Goal: Task Accomplishment & Management: Use online tool/utility

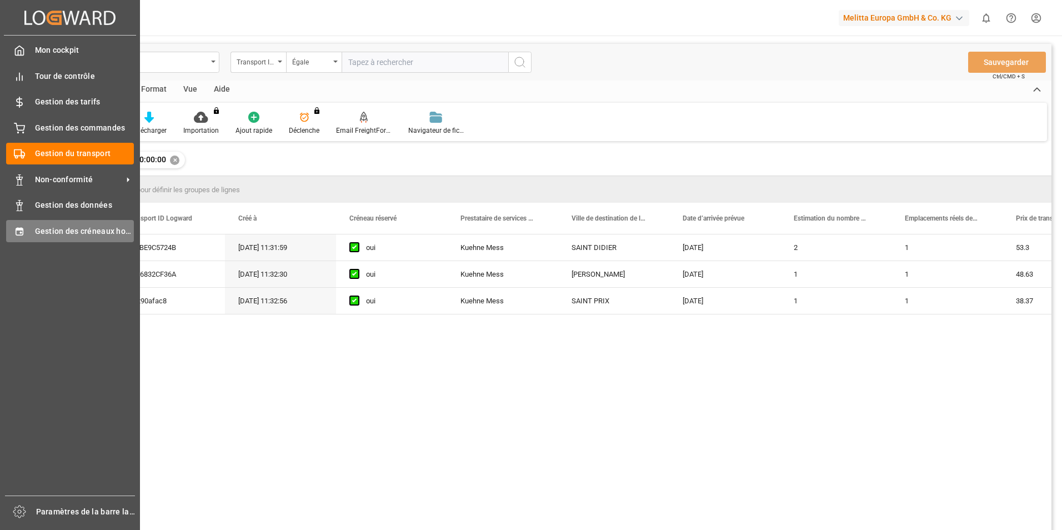
click at [31, 226] on div "Gestion des créneaux horaires Gestion des créneaux horaires" at bounding box center [70, 231] width 128 height 22
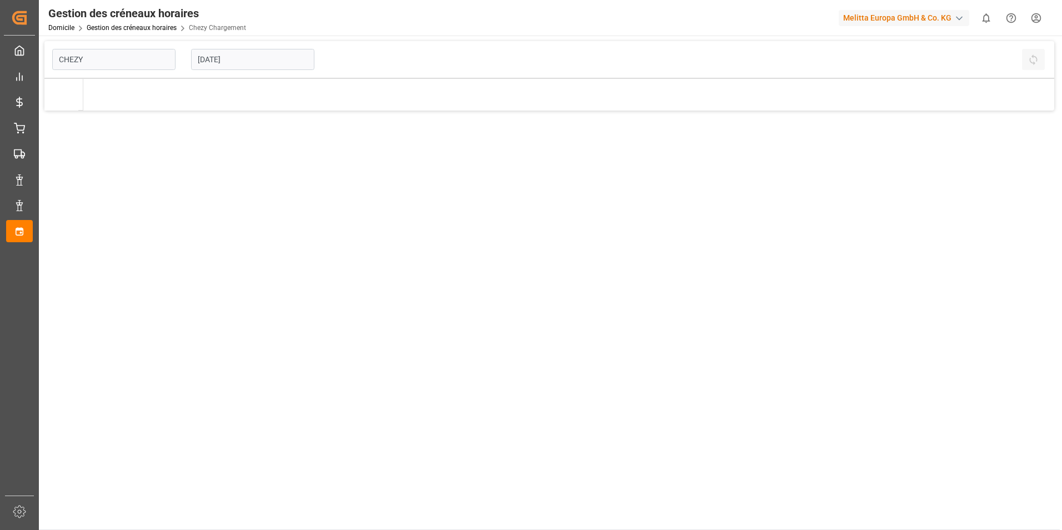
type input "Chezy Loading"
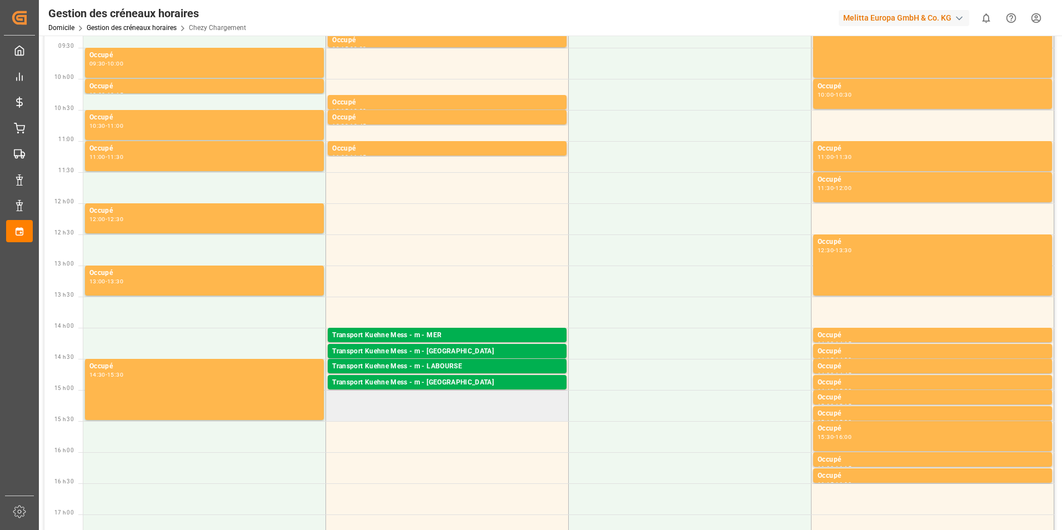
scroll to position [167, 0]
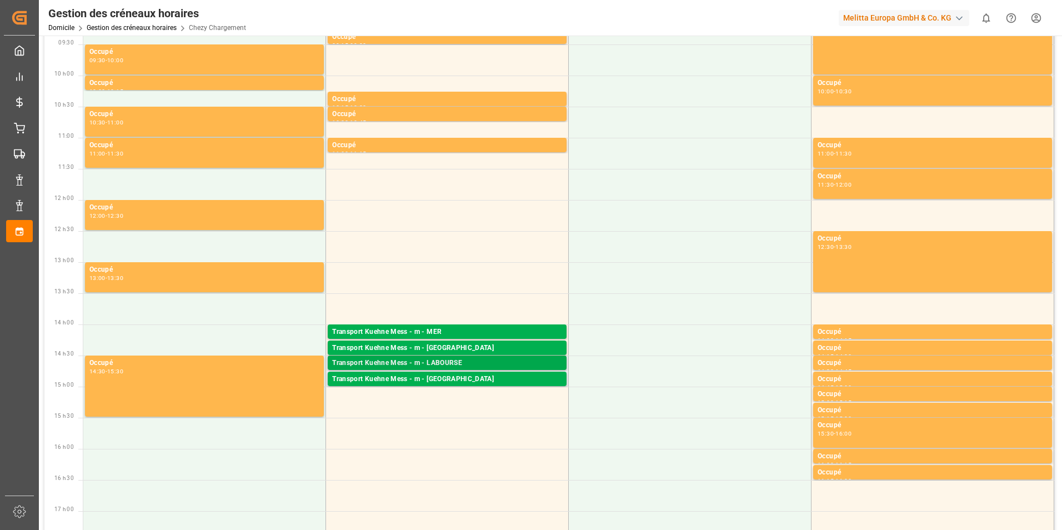
click at [420, 365] on div "Transport Kuehne Mess - m - LABOURSE" at bounding box center [447, 363] width 230 height 11
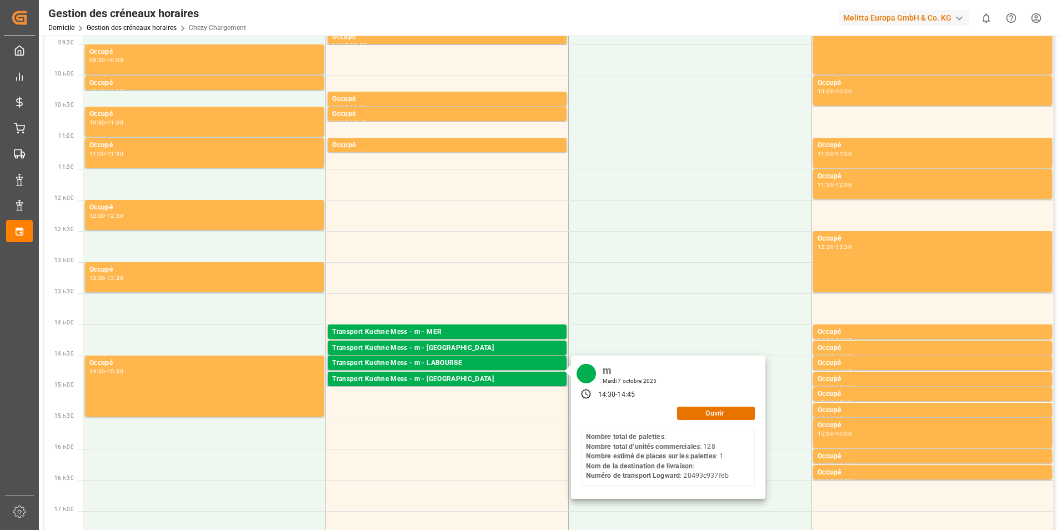
click at [706, 420] on div "m [DATE] 14:30 - 14:45 Ouvrir Nombre total de palettes : Nombre total d’unités …" at bounding box center [668, 426] width 194 height 143
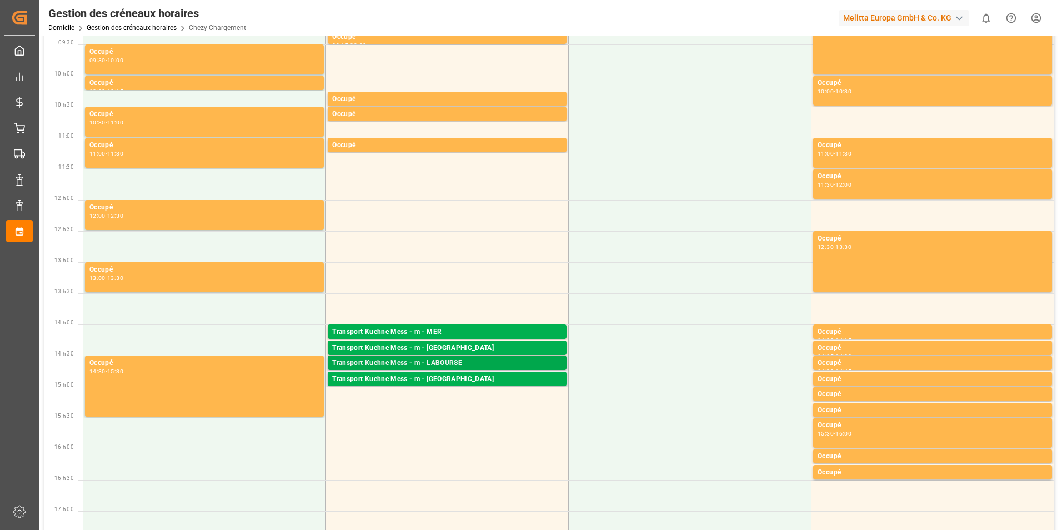
click at [445, 364] on div "Transport Kuehne Mess - m - LABOURSE" at bounding box center [447, 363] width 230 height 11
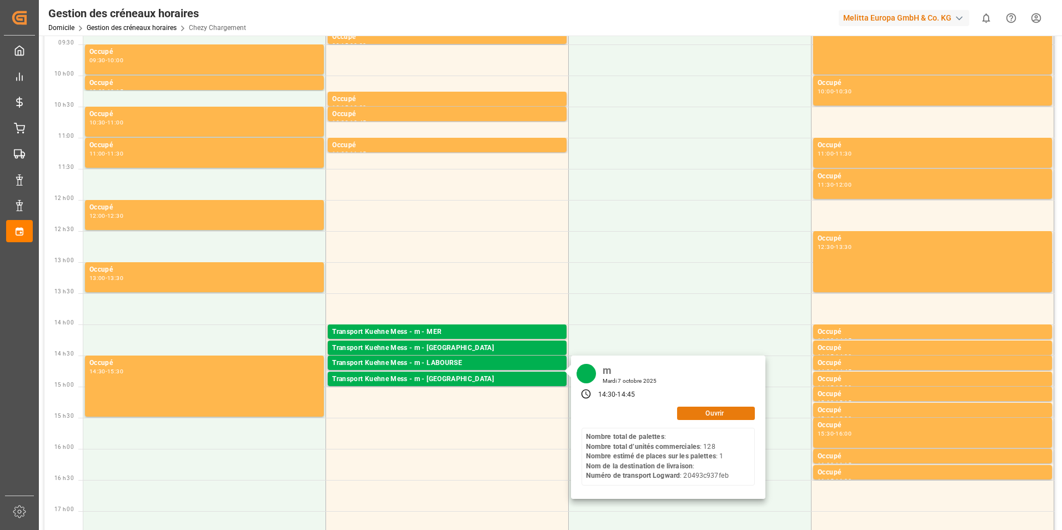
click at [702, 417] on button "Ouvrir" at bounding box center [716, 412] width 78 height 13
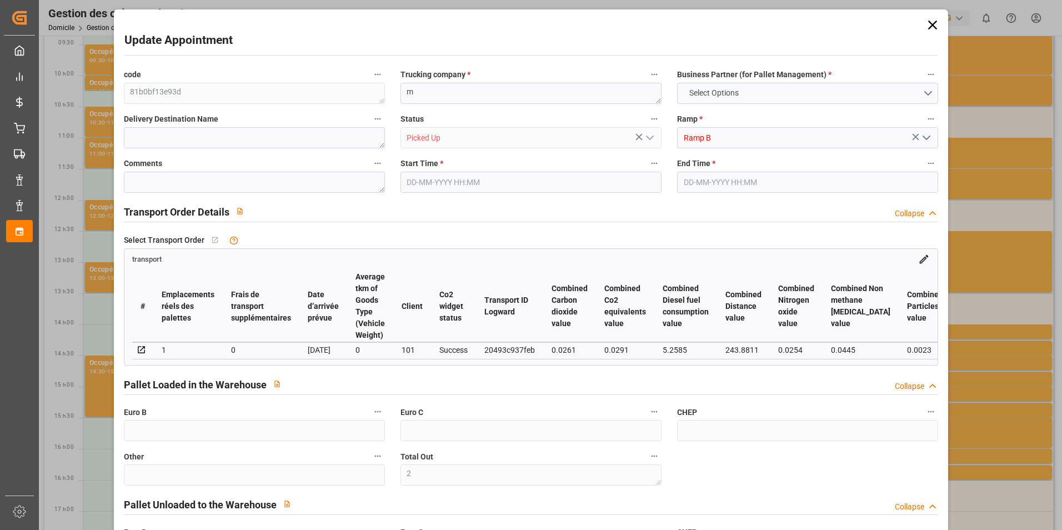
type input "0"
type input "2"
type input "0"
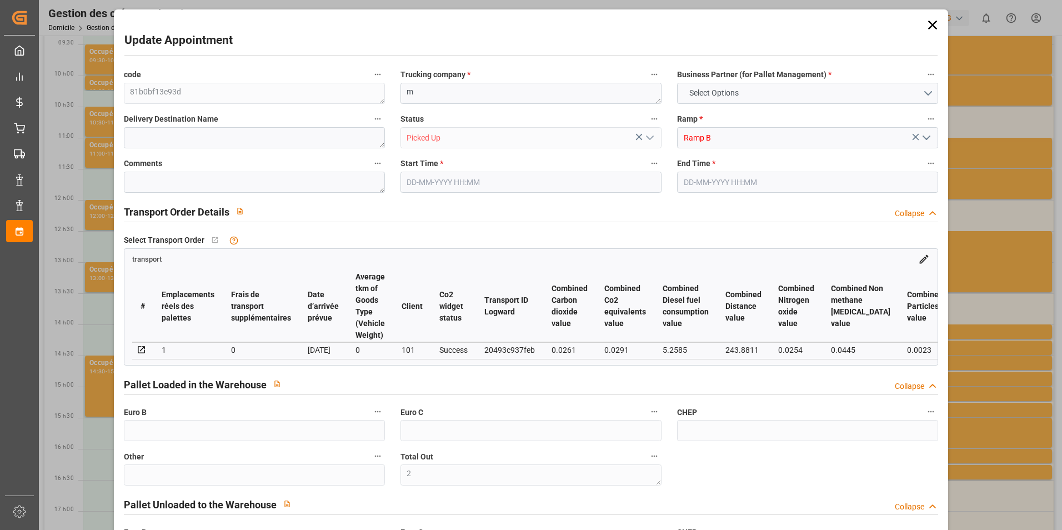
type input "0"
type input "1"
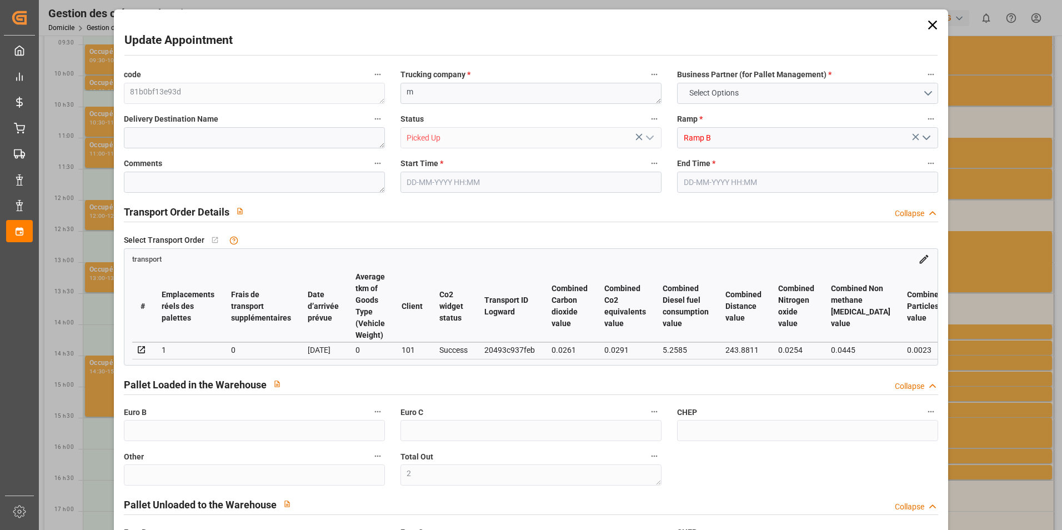
type input "77.09"
type input "0"
type input "77.09"
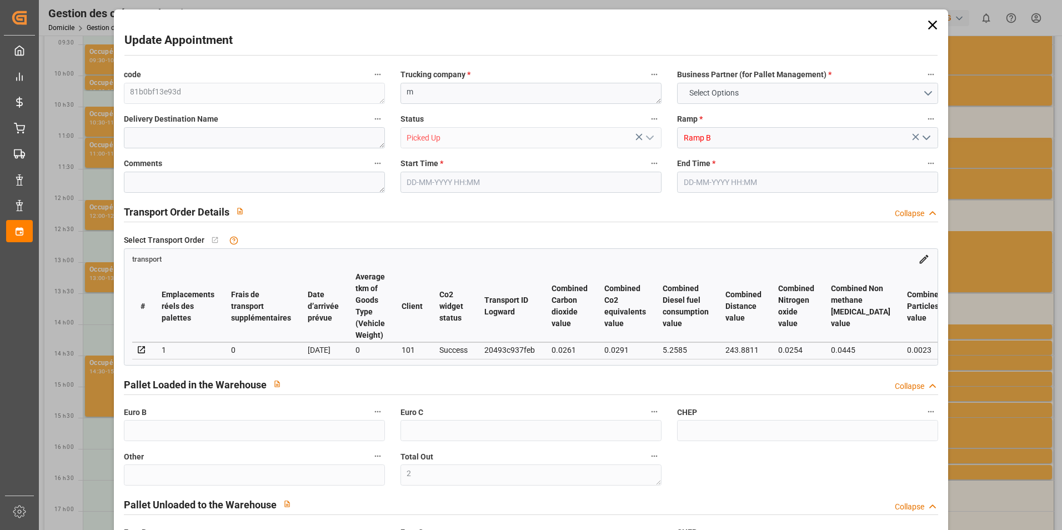
type input "0"
type input "2"
type input "167.04"
type input "260"
type input "1248.768"
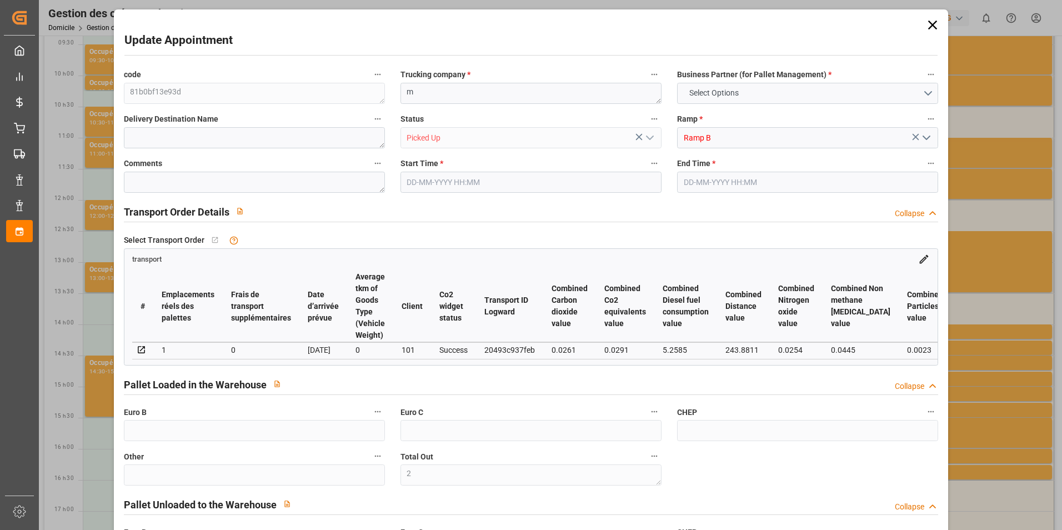
type input "62"
type input "0"
type input "128"
type input "2"
type input "101"
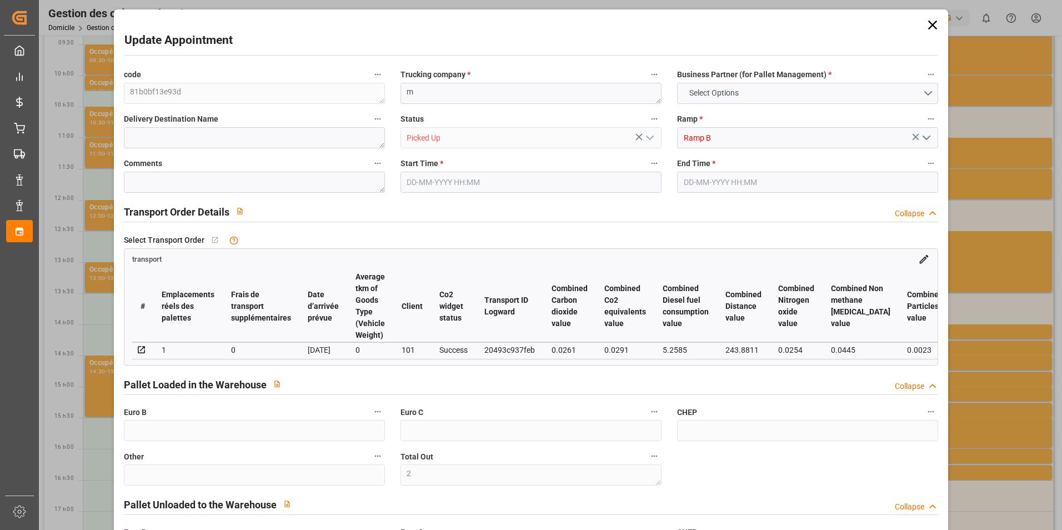
type input "205.056"
type input "0"
type input "4710.8598"
type input "0"
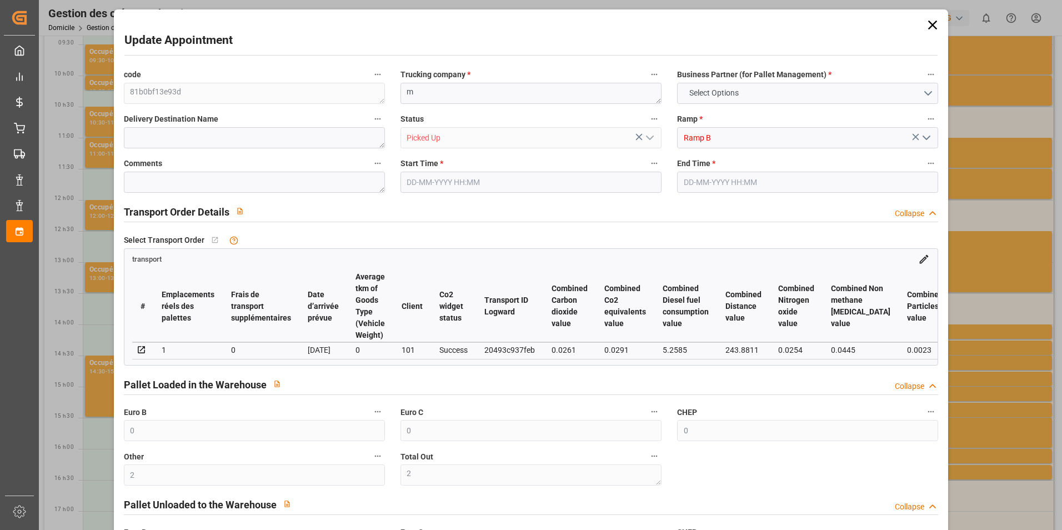
type input "21"
type input "35"
type input "[DATE] 14:30"
type input "[DATE] 14:45"
type input "[DATE] 11:26"
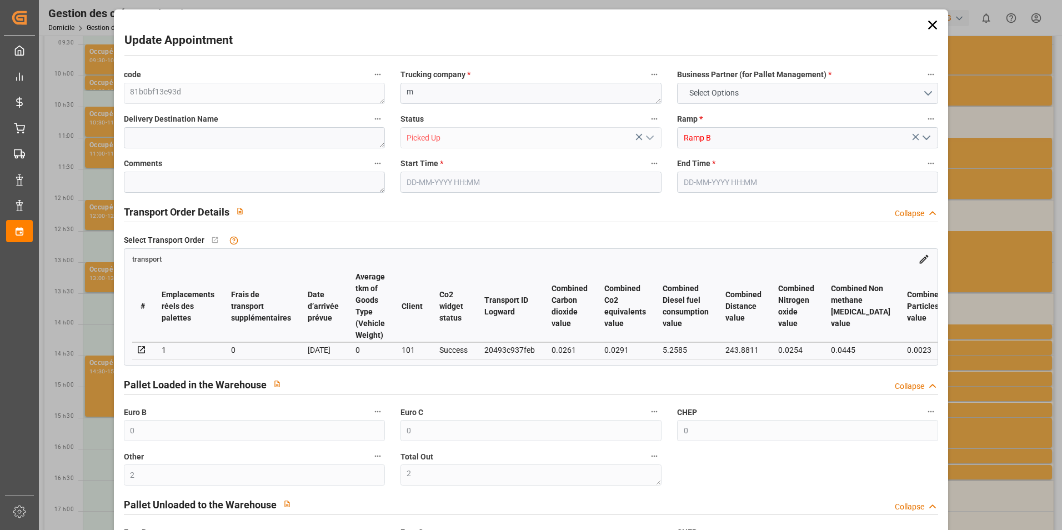
type input "[DATE] 11:26"
type input "[DATE]"
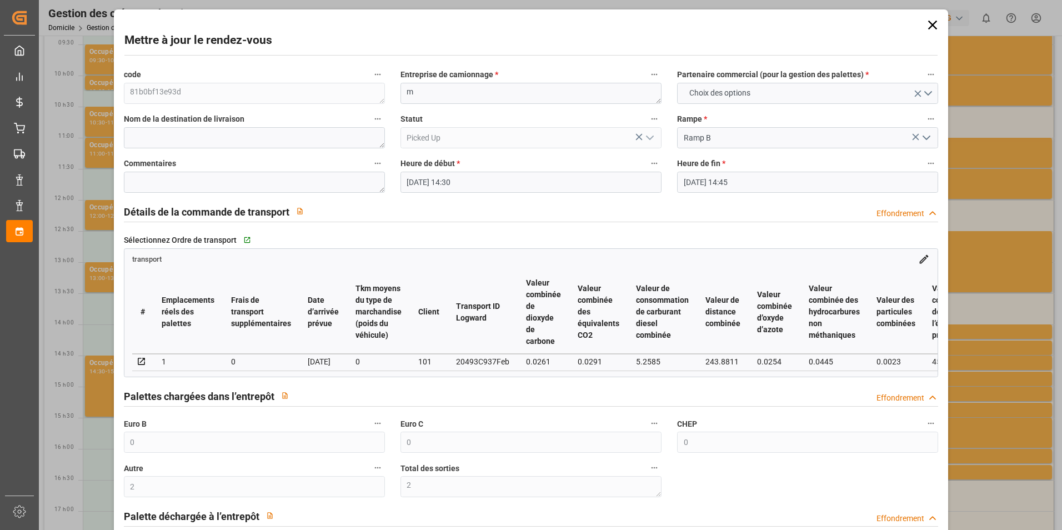
click at [925, 25] on icon at bounding box center [933, 25] width 16 height 16
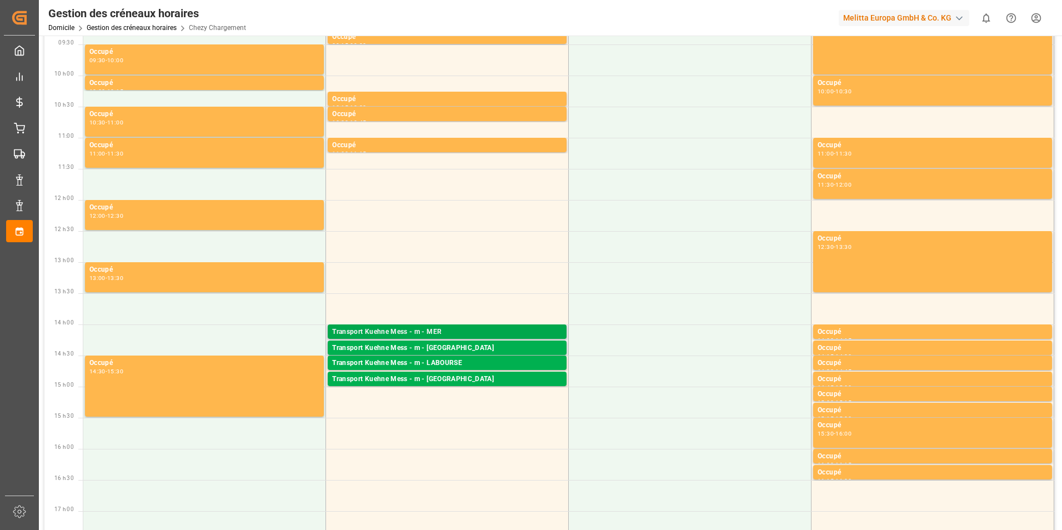
click at [389, 339] on div "Transport Kuehne Mess - m - MER Palettes : ,TU : 70,Ville : MER,[GEOGRAPHIC_DAT…" at bounding box center [447, 332] width 242 height 16
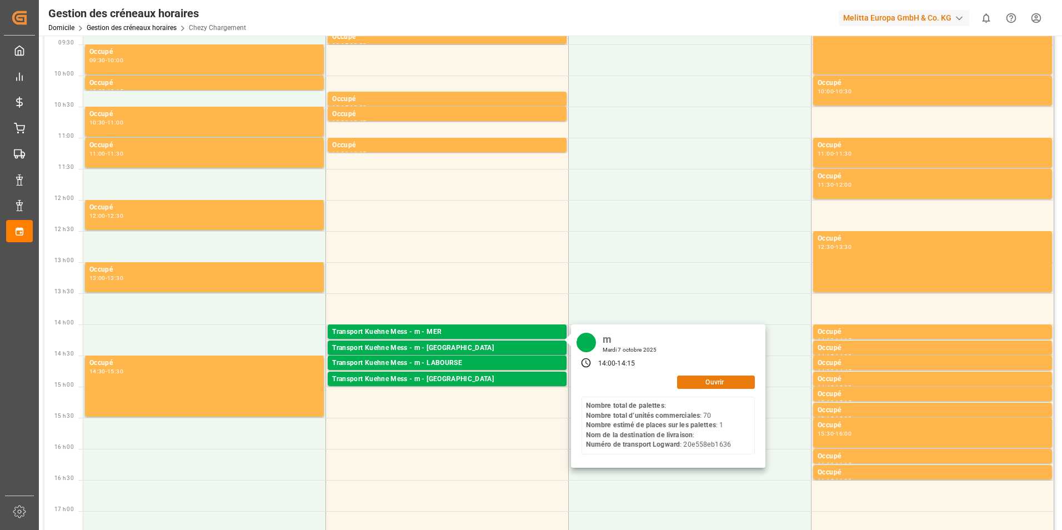
click at [704, 386] on button "Ouvrir" at bounding box center [716, 381] width 78 height 13
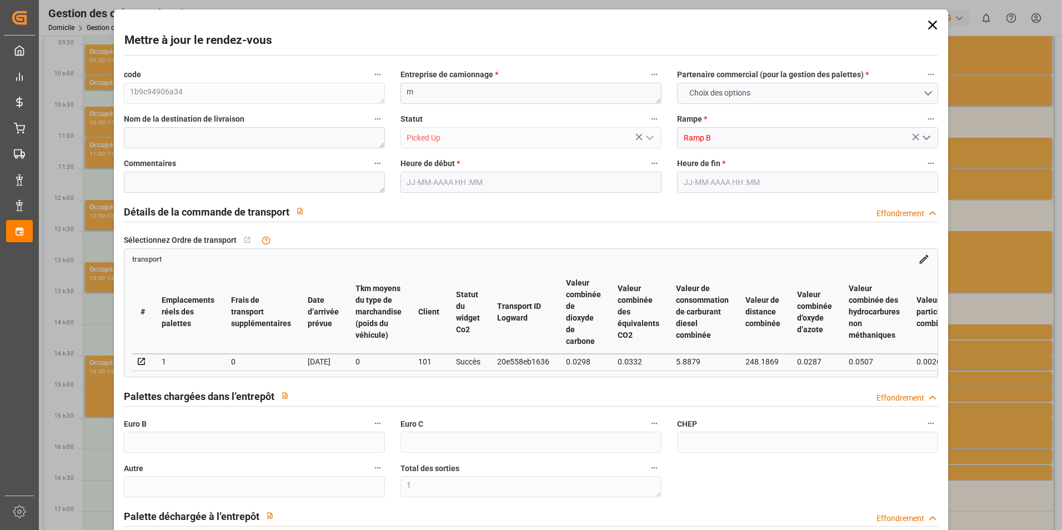
type input "0"
type input "1"
type input "0"
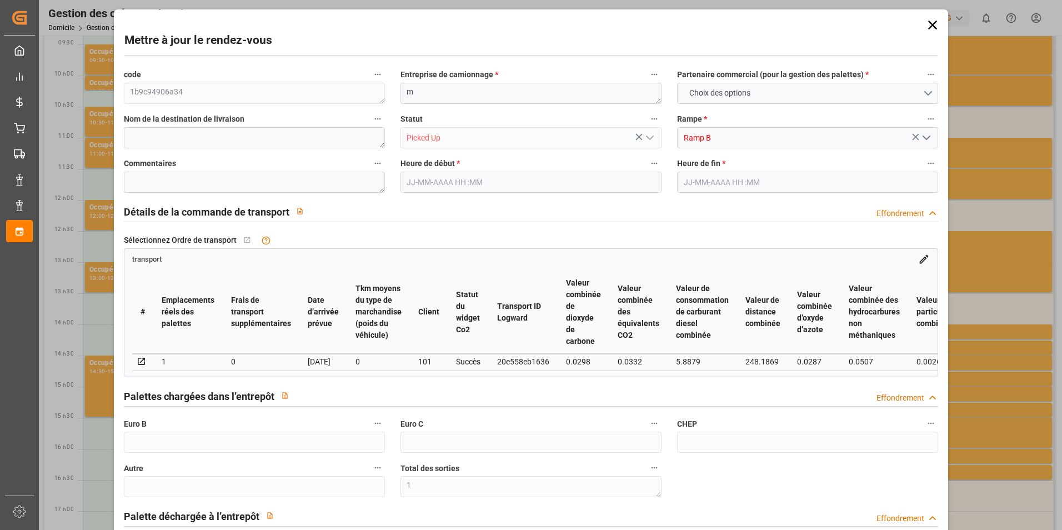
type input "0"
type input "1"
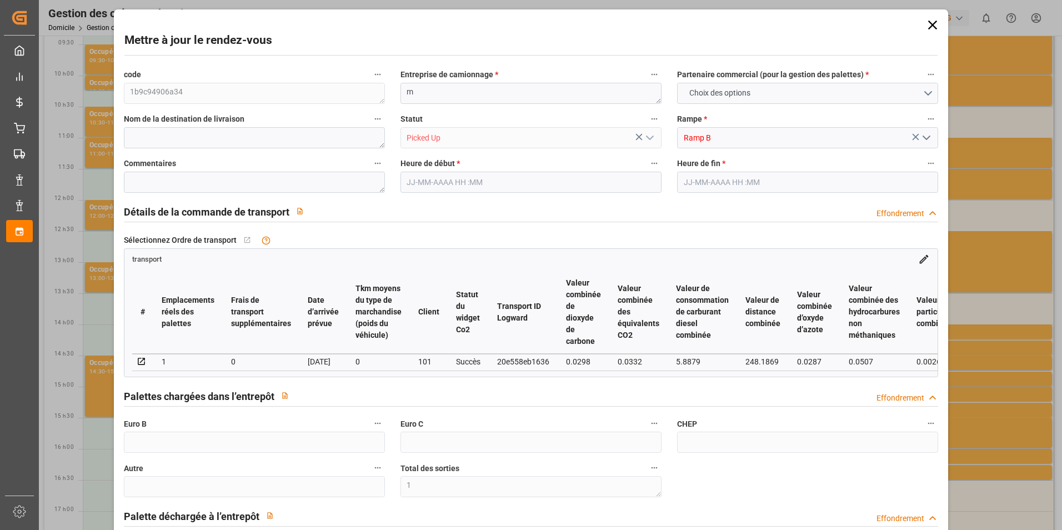
type input "88.6043"
type input "0"
type input "88.6043"
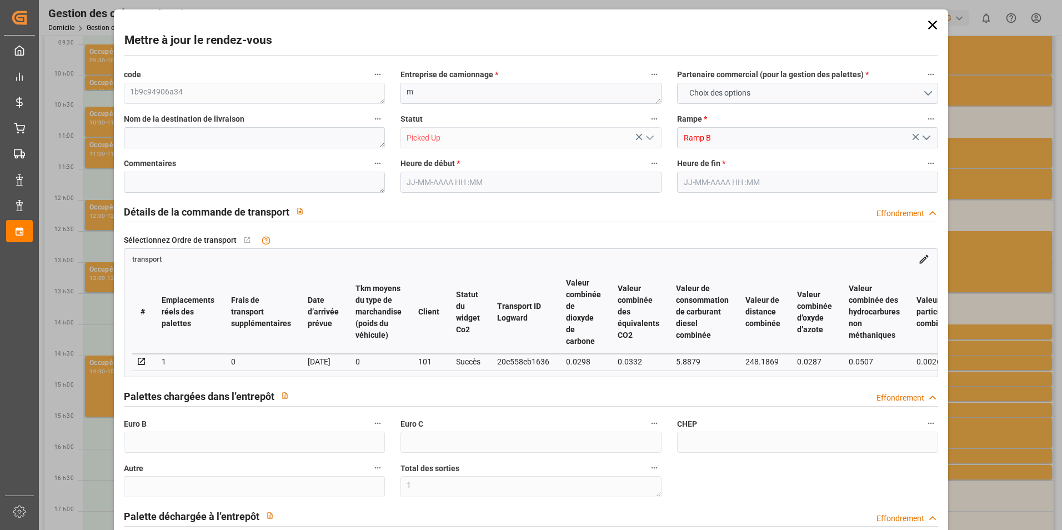
type input "0"
type input "1"
type input "205.8"
type input "253.3"
type input "350"
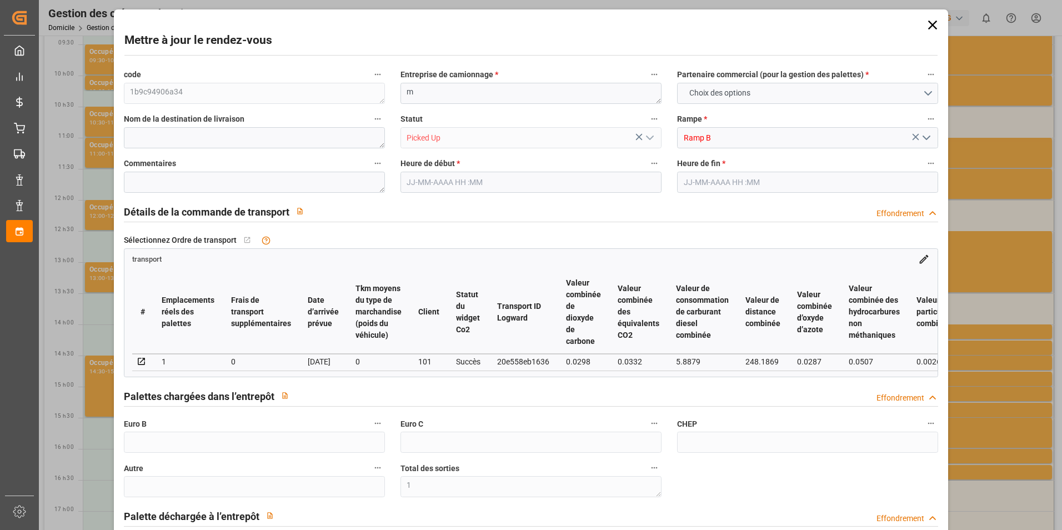
type input "41"
type input "0"
type input "70"
type input "1"
type input "101"
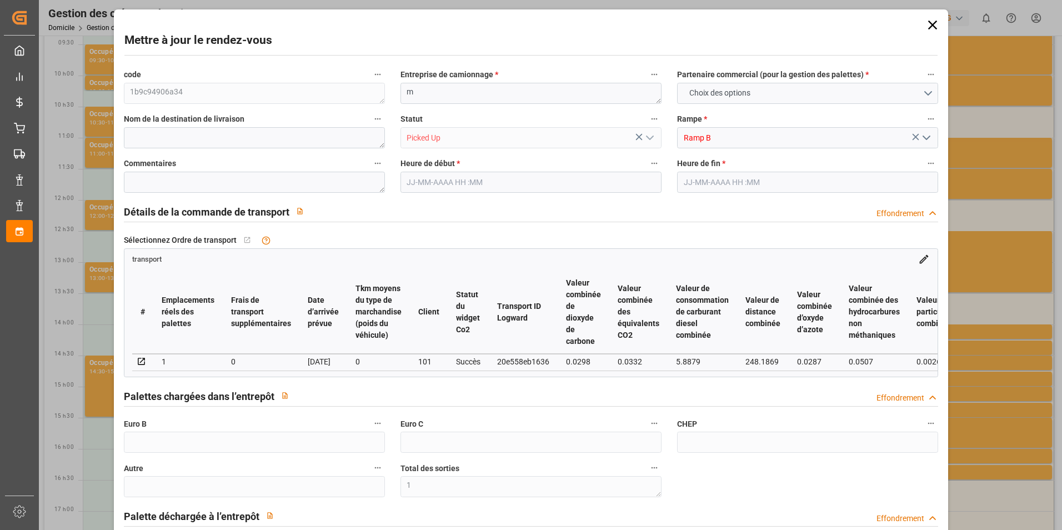
type input "230.3"
type input "0"
type input "4710.8598"
type input "0"
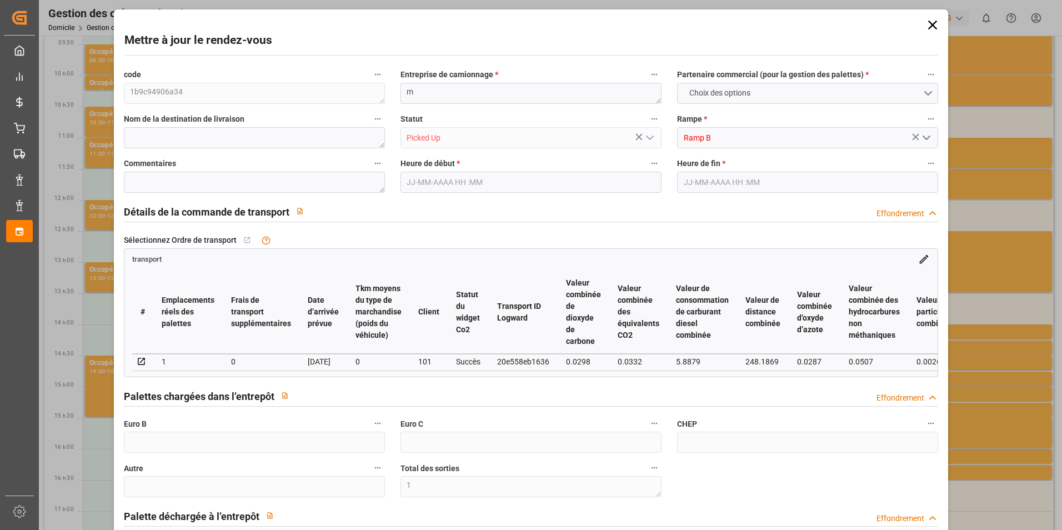
type input "21"
type input "35"
type input "[DATE] 14:00"
type input "[DATE] 14:15"
type input "[DATE] 11:25"
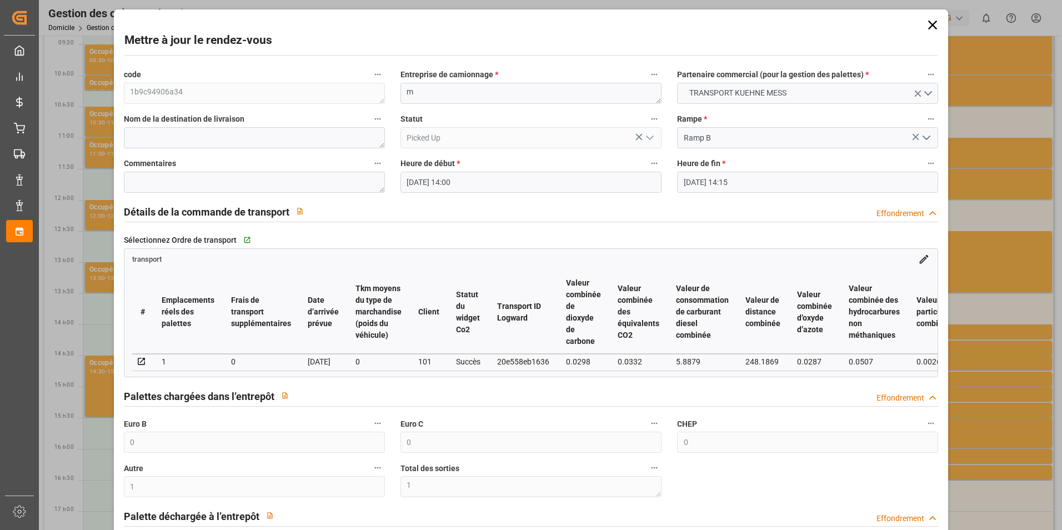
type input "[DATE] 11:25"
type input "[DATE]"
click at [929, 23] on icon at bounding box center [933, 25] width 16 height 16
